Goal: Find contact information: Obtain details needed to contact an individual or organization

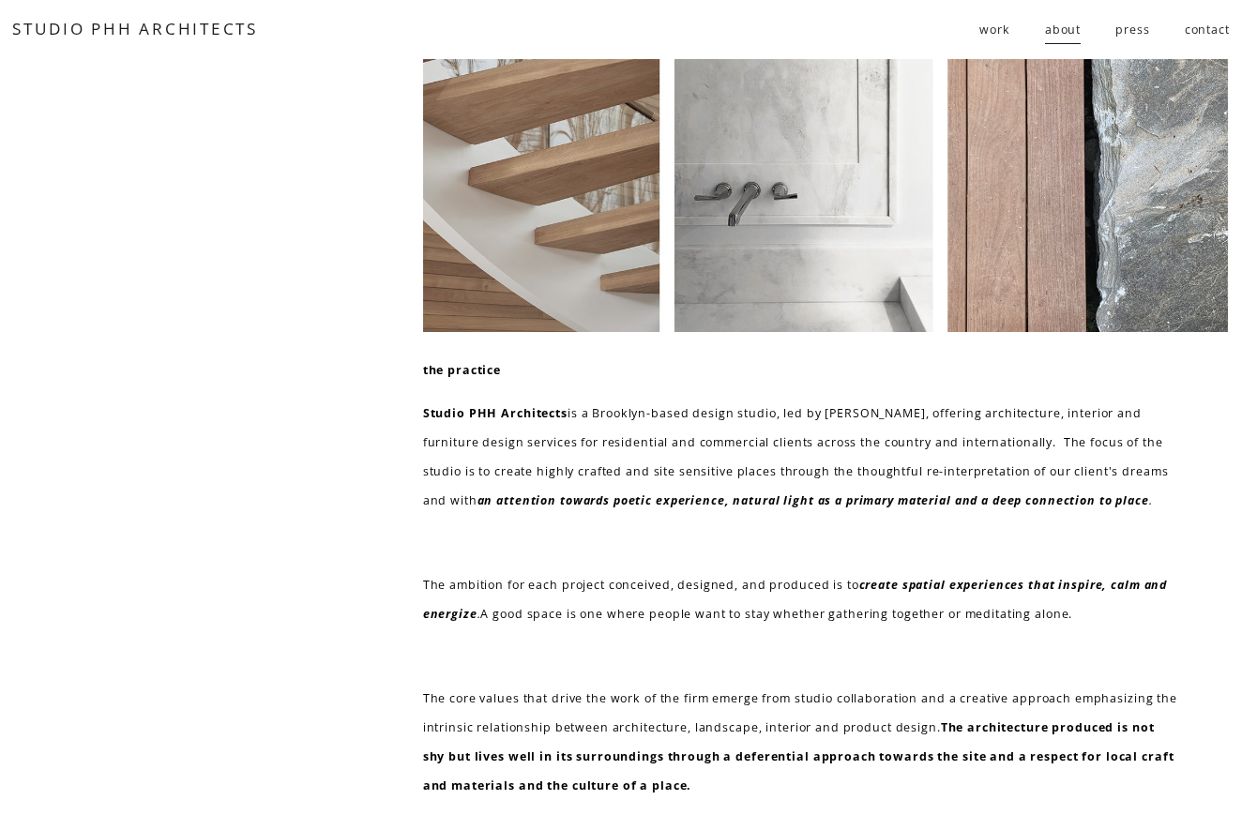
click at [1211, 23] on link "contact" at bounding box center [1206, 30] width 45 height 32
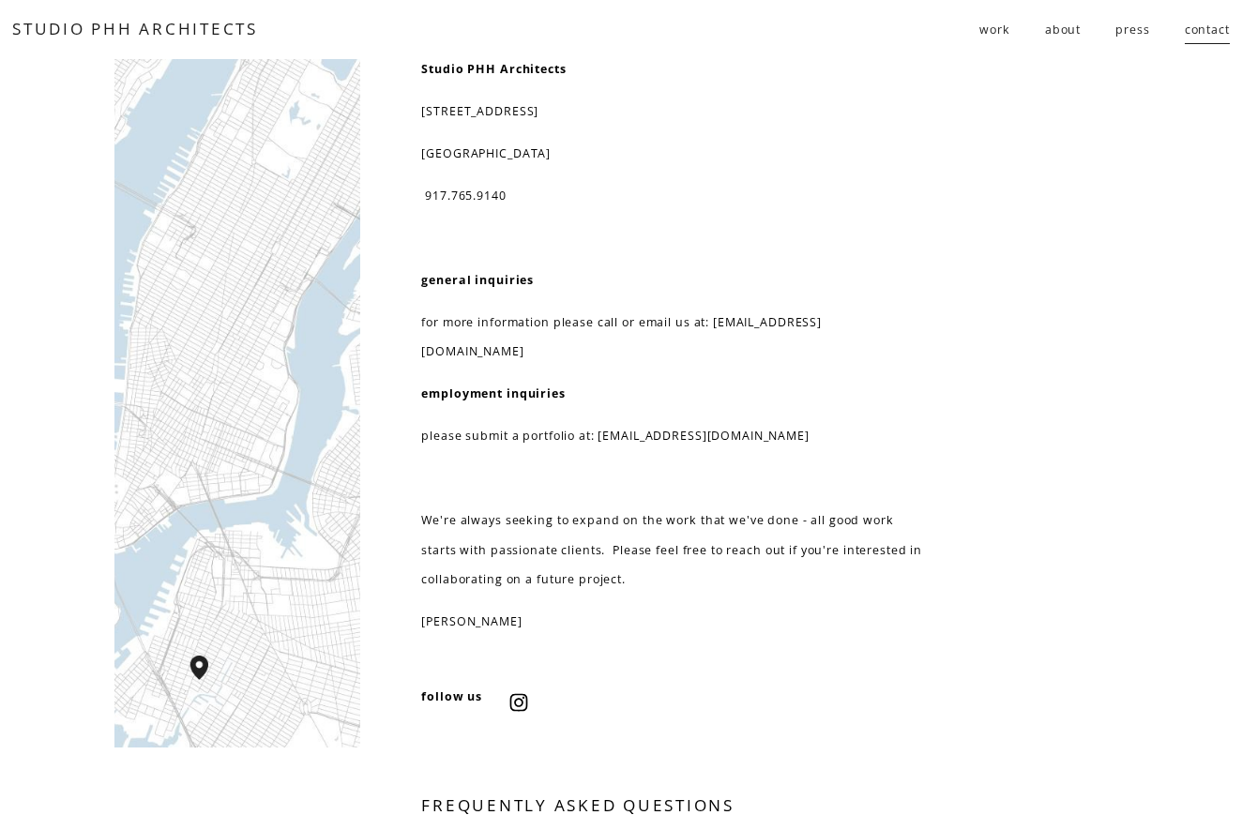
scroll to position [2, 0]
drag, startPoint x: 599, startPoint y: 404, endPoint x: 795, endPoint y: 404, distance: 196.0
click at [795, 423] on p "please submit a portfolio at: resume@studiophh.com" at bounding box center [671, 437] width 501 height 29
click at [731, 423] on p "please submit a portfolio at: resume@studiophh.com" at bounding box center [671, 437] width 501 height 29
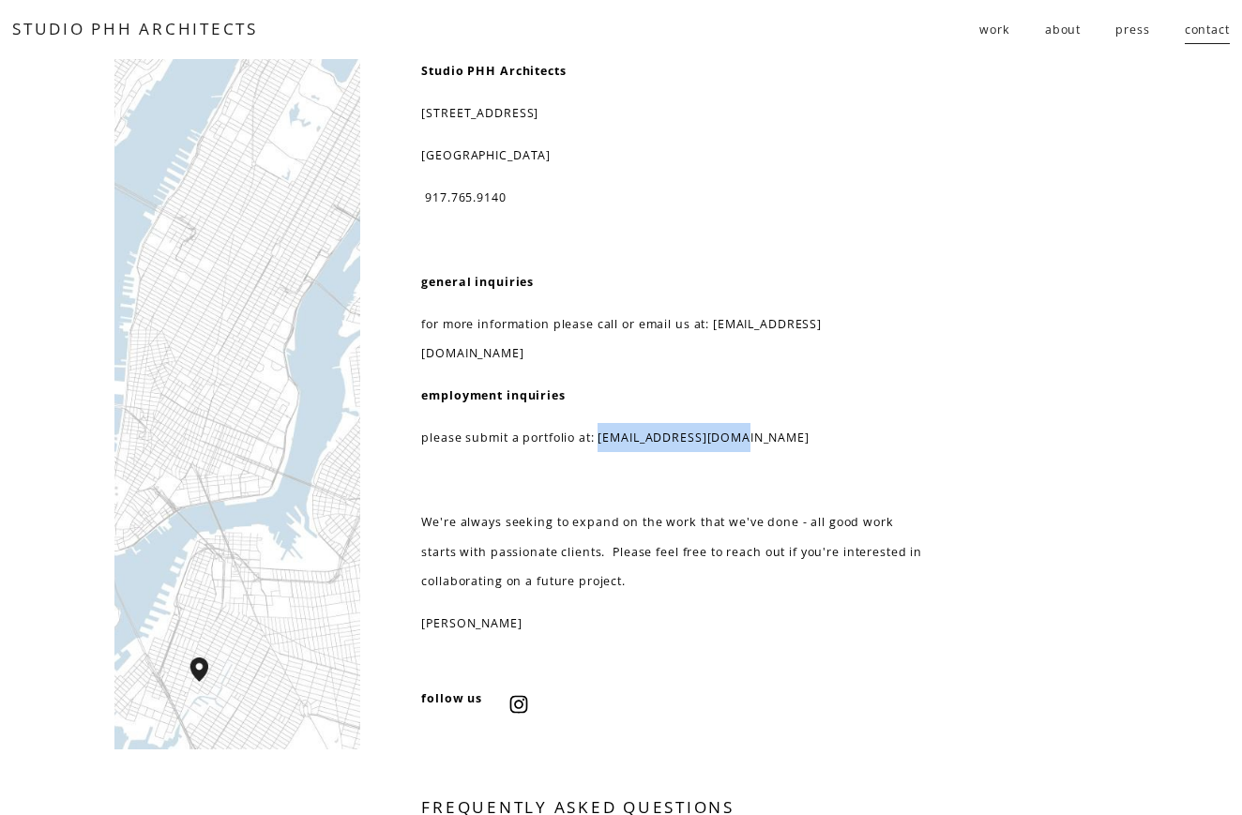
drag, startPoint x: 744, startPoint y: 406, endPoint x: 595, endPoint y: 405, distance: 148.2
click at [595, 423] on p "please submit a portfolio at: resume@studiophh.com" at bounding box center [671, 437] width 501 height 29
copy p "resume@studiophh.com"
click at [842, 423] on p "please submit a portfolio at: resume@studiophh.com" at bounding box center [671, 437] width 501 height 29
click at [192, 32] on link "STUDIO PHH ARCHITECTS" at bounding box center [135, 29] width 246 height 22
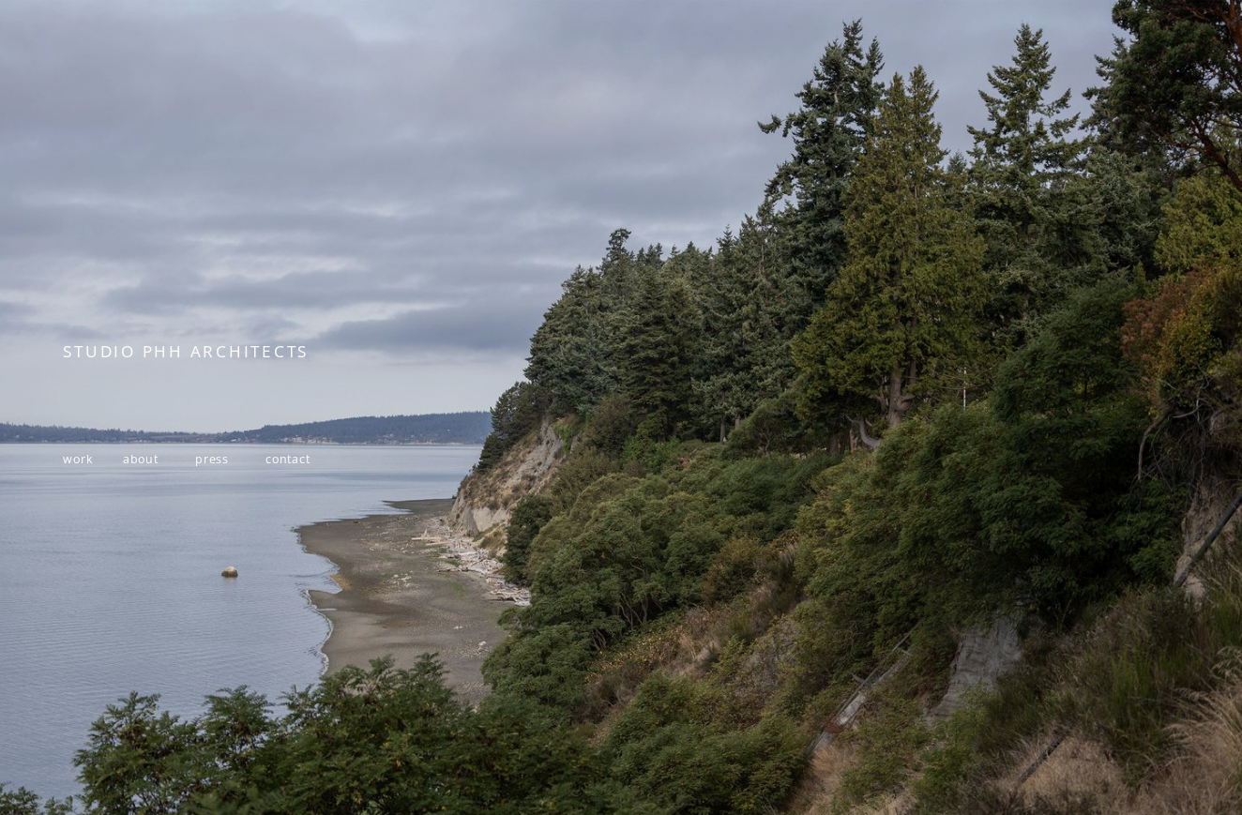
click at [76, 459] on span "work" at bounding box center [78, 459] width 30 height 16
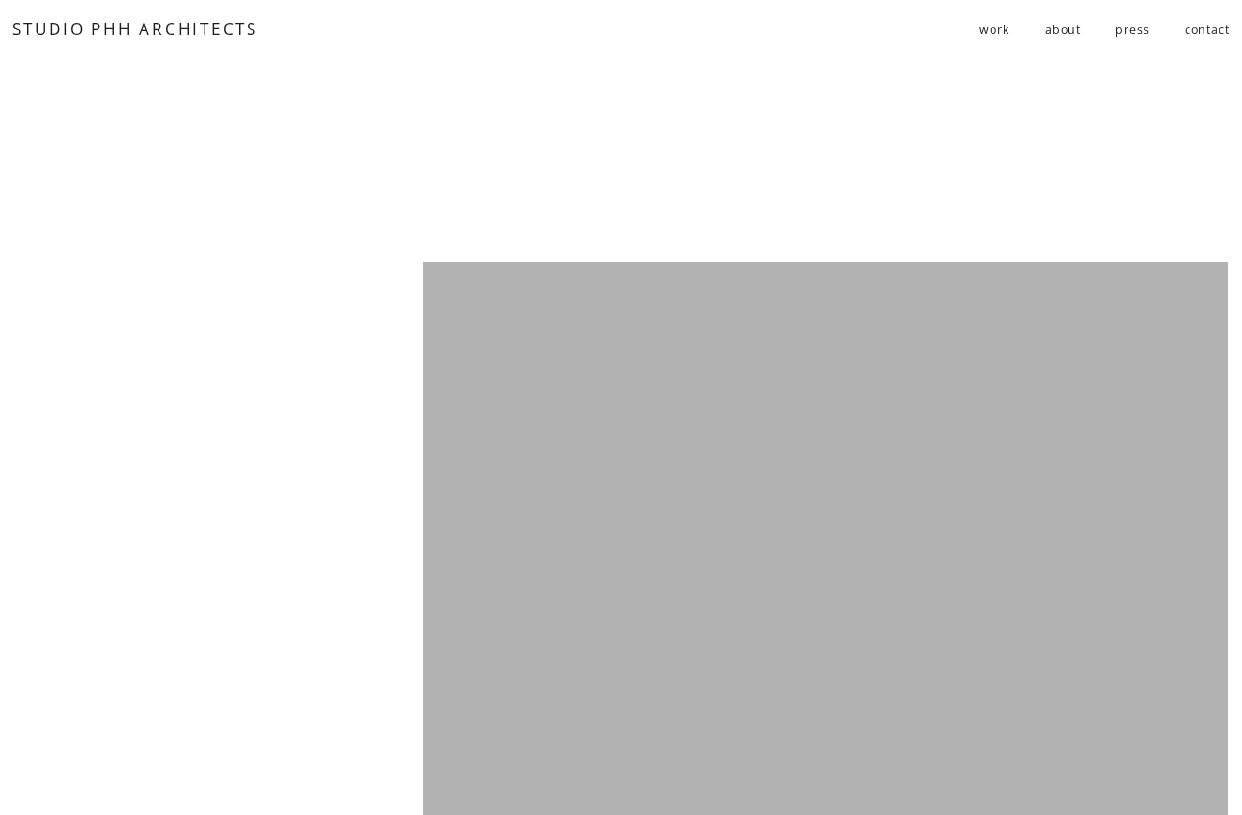
scroll to position [9268, 0]
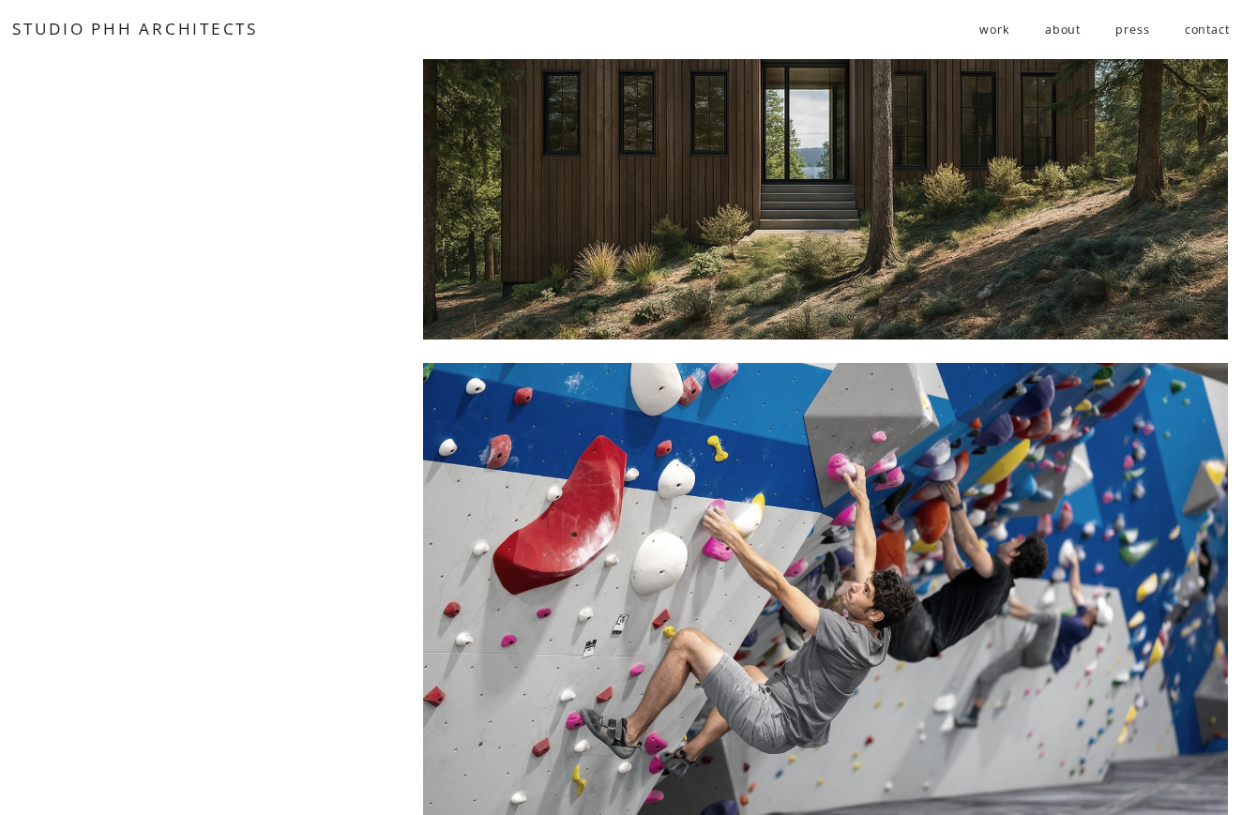
click at [627, 494] on div at bounding box center [825, 649] width 805 height 572
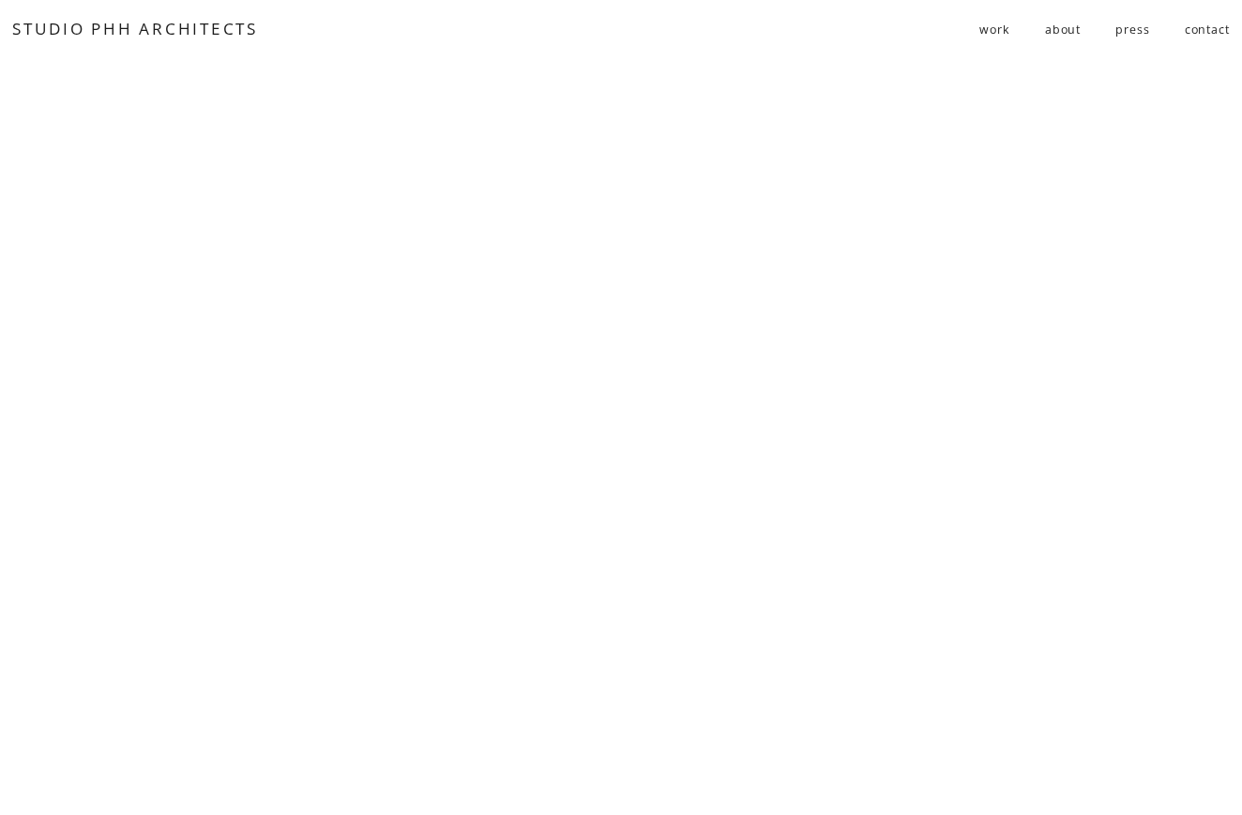
scroll to position [1746, 0]
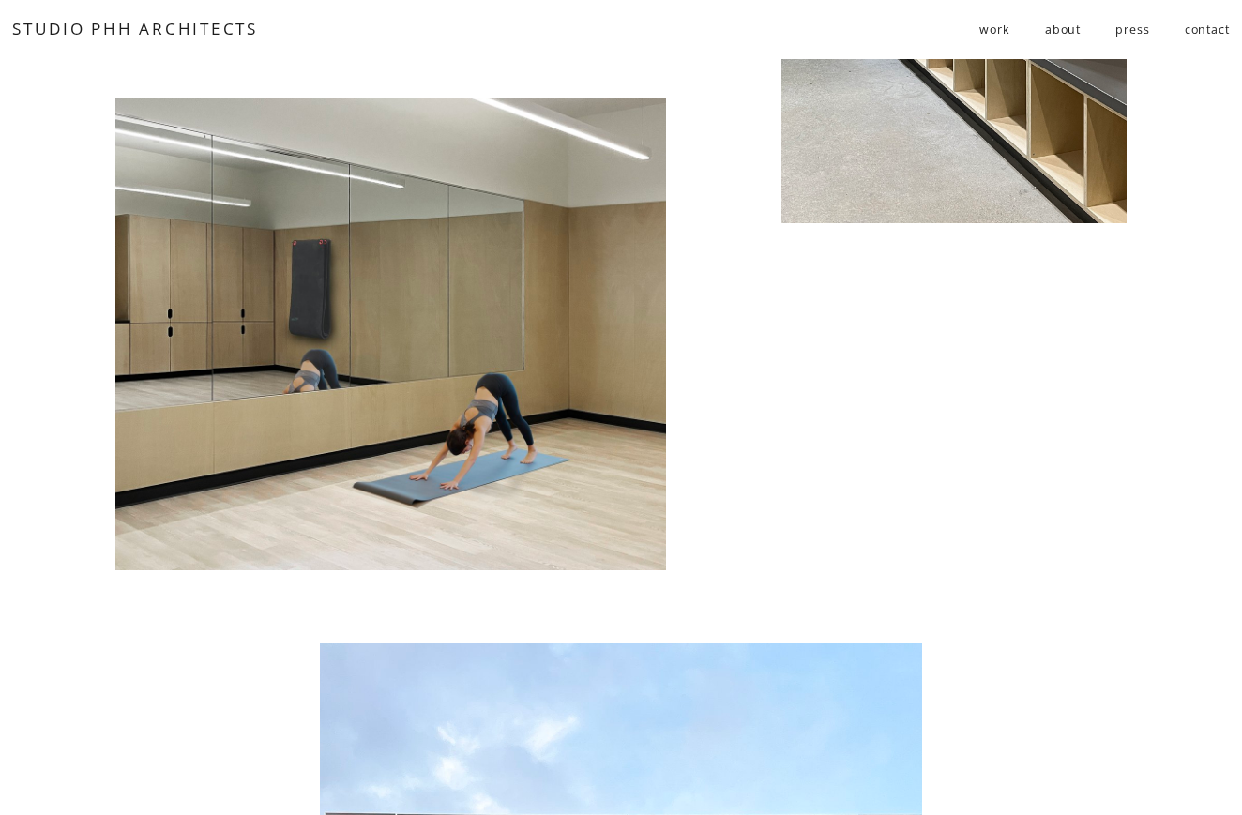
click at [991, 33] on span "work" at bounding box center [994, 29] width 30 height 29
click at [0, 0] on span "residential" at bounding box center [0, 0] width 0 height 0
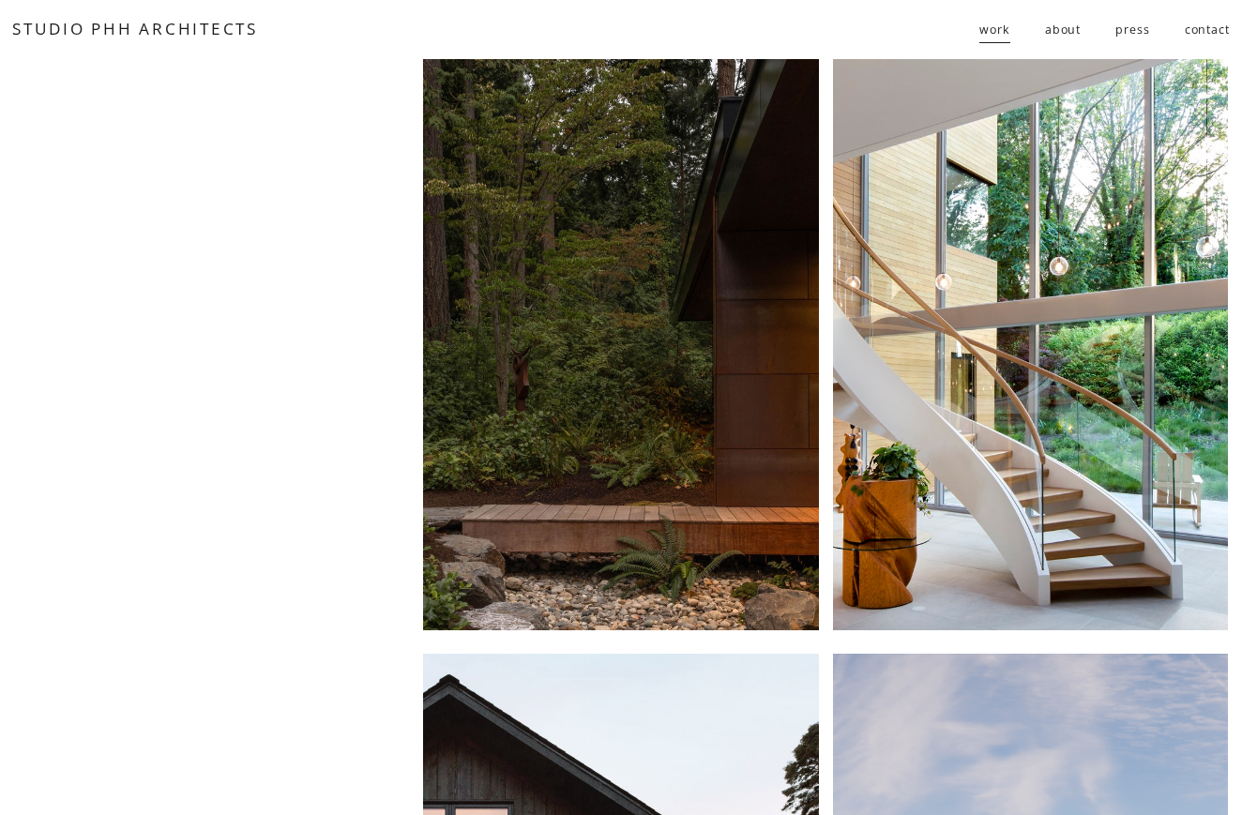
click at [1202, 27] on link "contact" at bounding box center [1206, 30] width 45 height 32
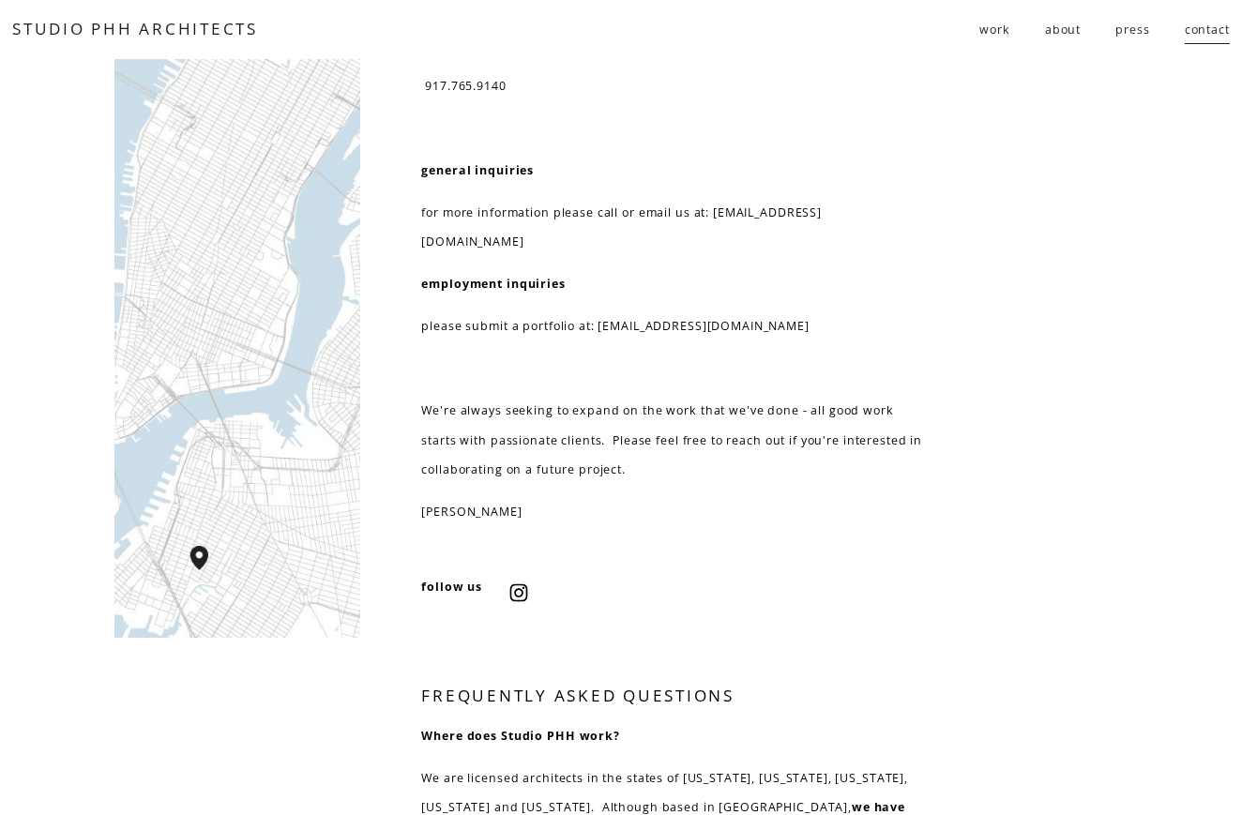
scroll to position [44, 0]
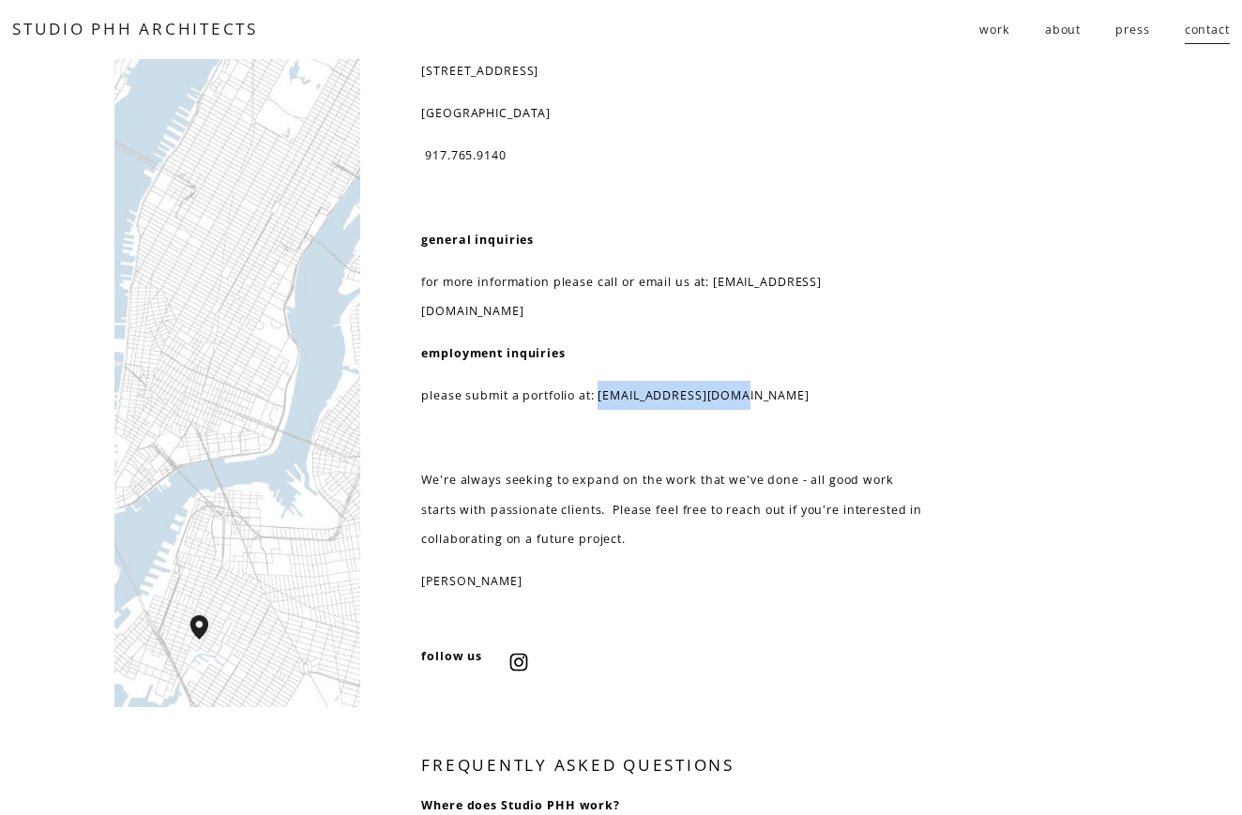
drag, startPoint x: 595, startPoint y: 363, endPoint x: 918, endPoint y: 364, distance: 322.6
click at [918, 381] on p "please submit a portfolio at: [EMAIL_ADDRESS][DOMAIN_NAME]" at bounding box center [671, 395] width 501 height 29
copy p "[EMAIL_ADDRESS][DOMAIN_NAME]"
